Goal: Task Accomplishment & Management: Manage account settings

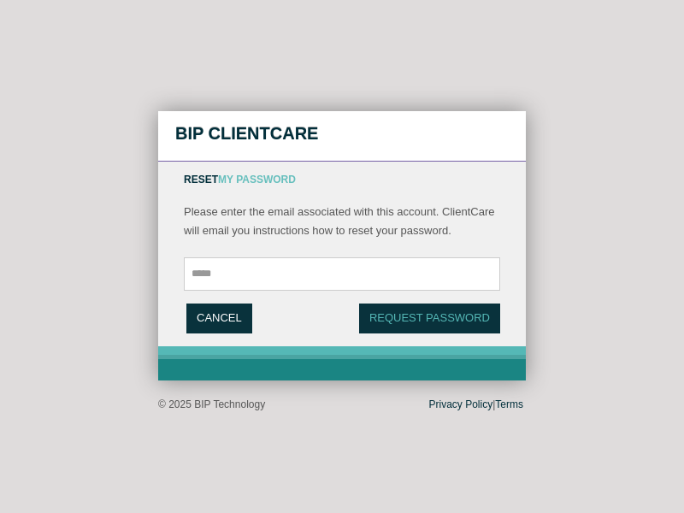
click at [219, 318] on link "Cancel" at bounding box center [219, 319] width 66 height 30
